Goal: Information Seeking & Learning: Learn about a topic

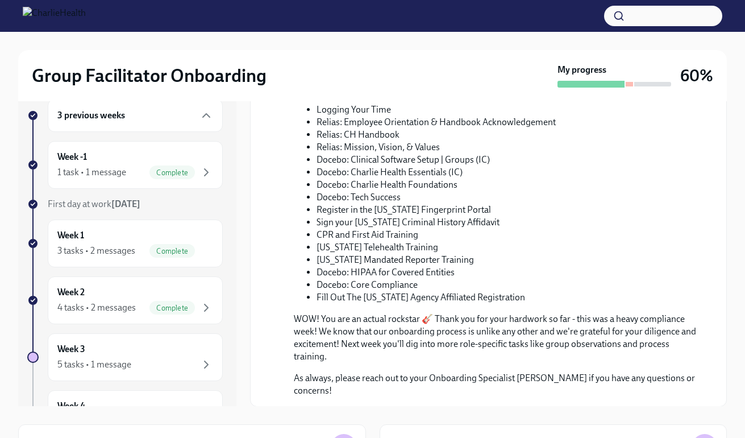
scroll to position [777, 0]
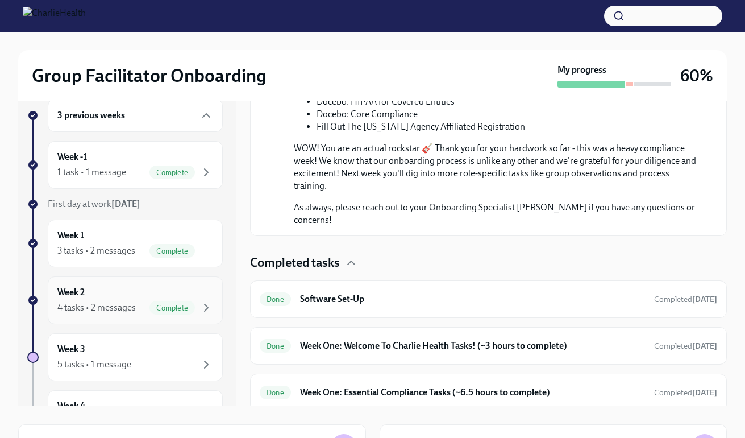
click at [191, 298] on div "Week 2 4 tasks • 2 messages Complete" at bounding box center [135, 300] width 156 height 28
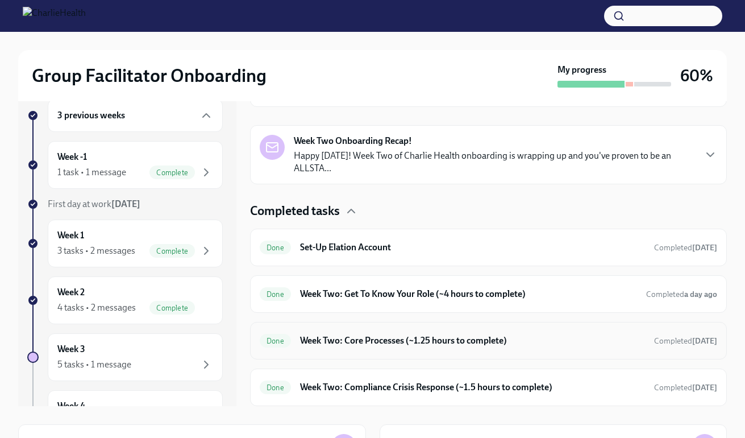
click at [634, 327] on div "Done Week Two: Core Processes (~1.25 hours to complete) Completed [DATE]" at bounding box center [488, 341] width 477 height 38
click at [635, 334] on div "Done Week Two: Core Processes (~1.25 hours to complete) Completed [DATE]" at bounding box center [488, 340] width 457 height 18
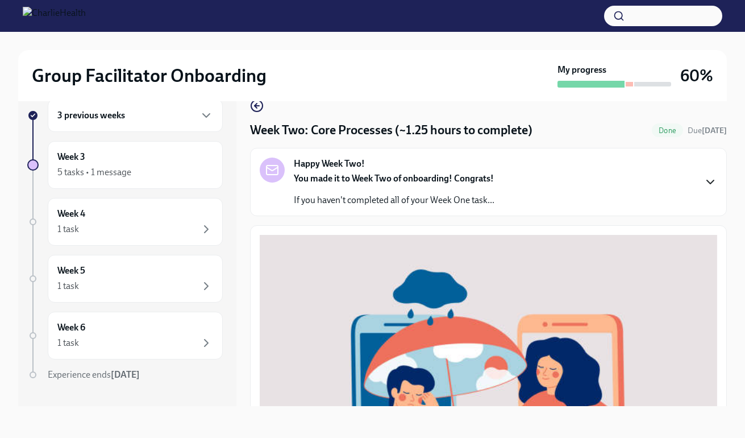
click at [703, 184] on icon "button" at bounding box center [710, 182] width 14 height 14
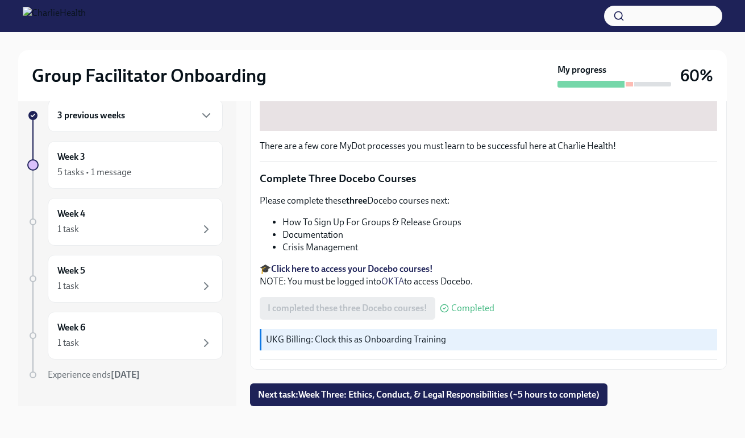
scroll to position [788, 0]
click at [547, 390] on span "Next task : Week Three: Ethics, Conduct, & Legal Responsibilities (~5 hours to …" at bounding box center [428, 394] width 341 height 11
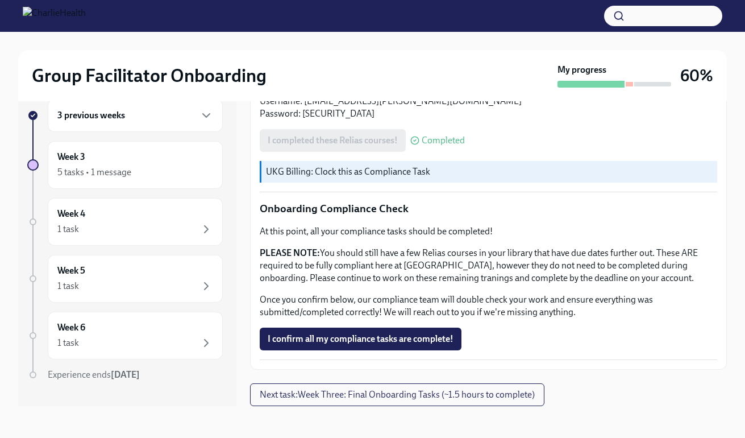
scroll to position [1085, 0]
click at [423, 337] on span "I confirm all my compliance tasks are complete!" at bounding box center [361, 338] width 186 height 11
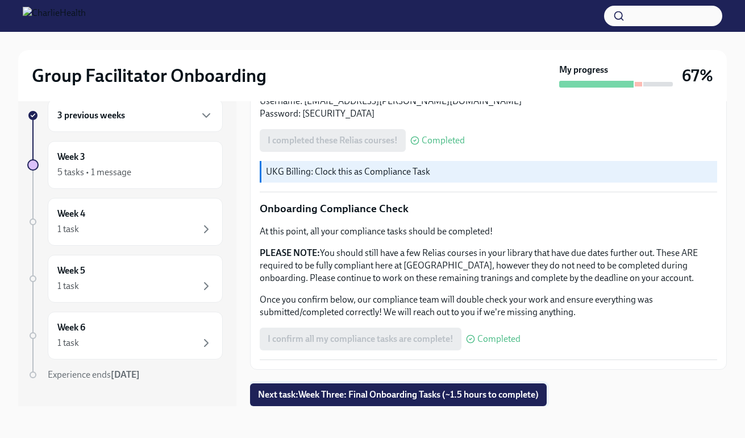
click at [453, 388] on button "Next task : Week Three: Final Onboarding Tasks (~1.5 hours to complete)" at bounding box center [398, 394] width 297 height 23
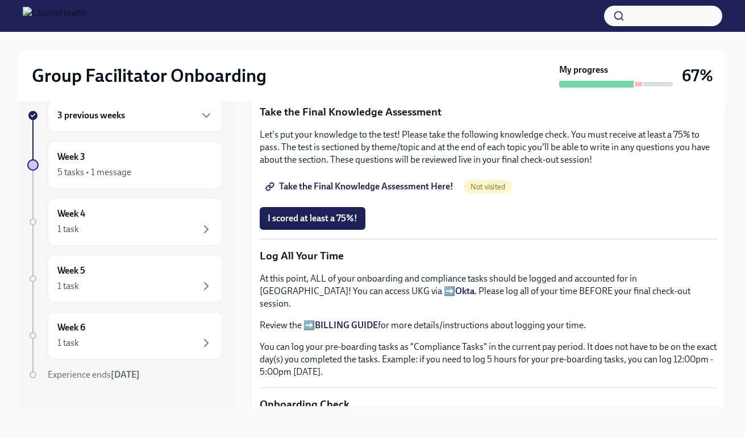
scroll to position [873, 0]
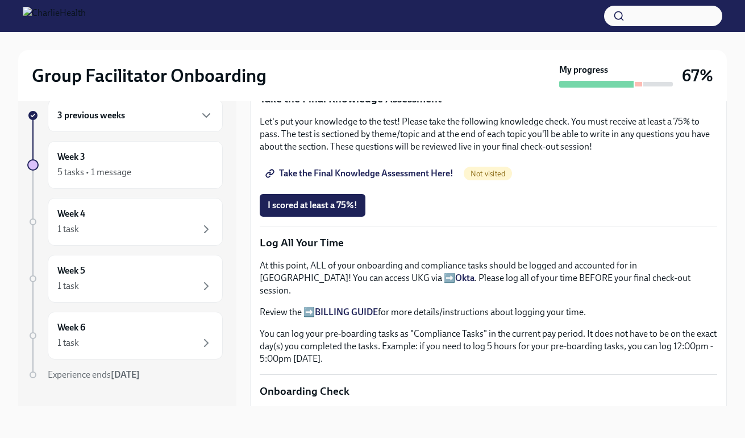
click at [377, 67] on span "Group Facilitator Study Guide" at bounding box center [331, 61] width 127 height 11
click at [345, 179] on span "Take the Final Knowledge Assessment Here!" at bounding box center [361, 173] width 186 height 11
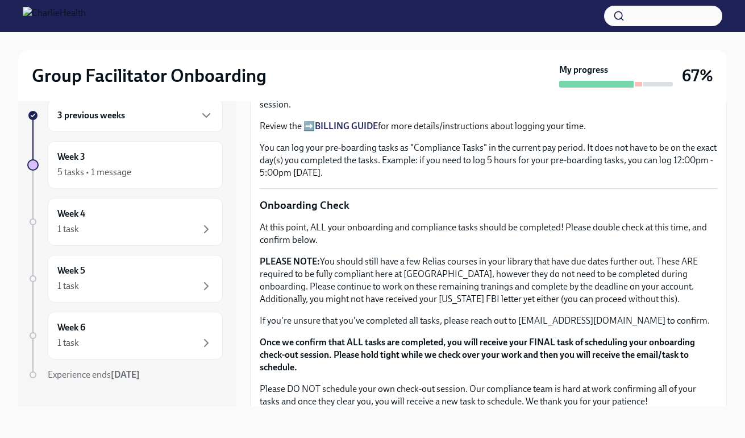
scroll to position [1060, 0]
click at [313, 30] on button "I scored at least a 75%!" at bounding box center [313, 18] width 106 height 23
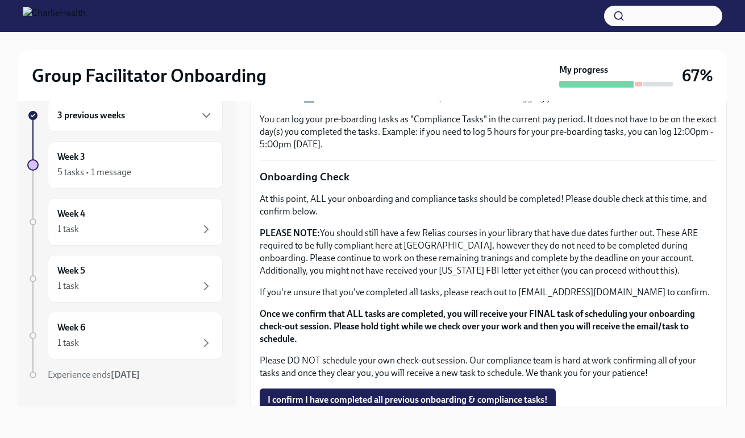
scroll to position [1099, 0]
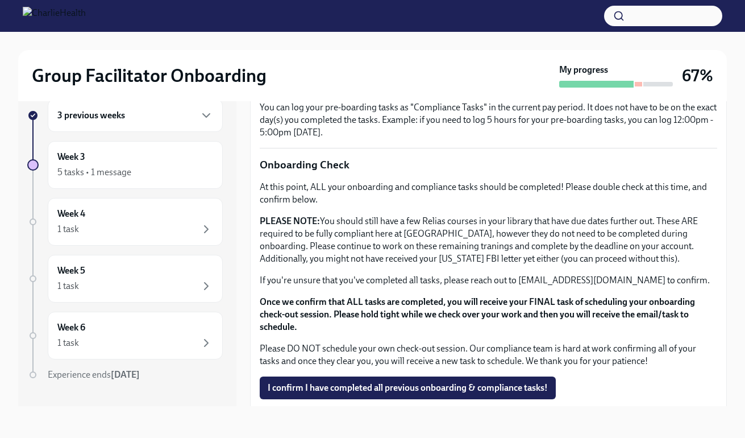
click at [356, 91] on strong "BILLING GUIDE" at bounding box center [346, 85] width 63 height 11
